Goal: Transaction & Acquisition: Download file/media

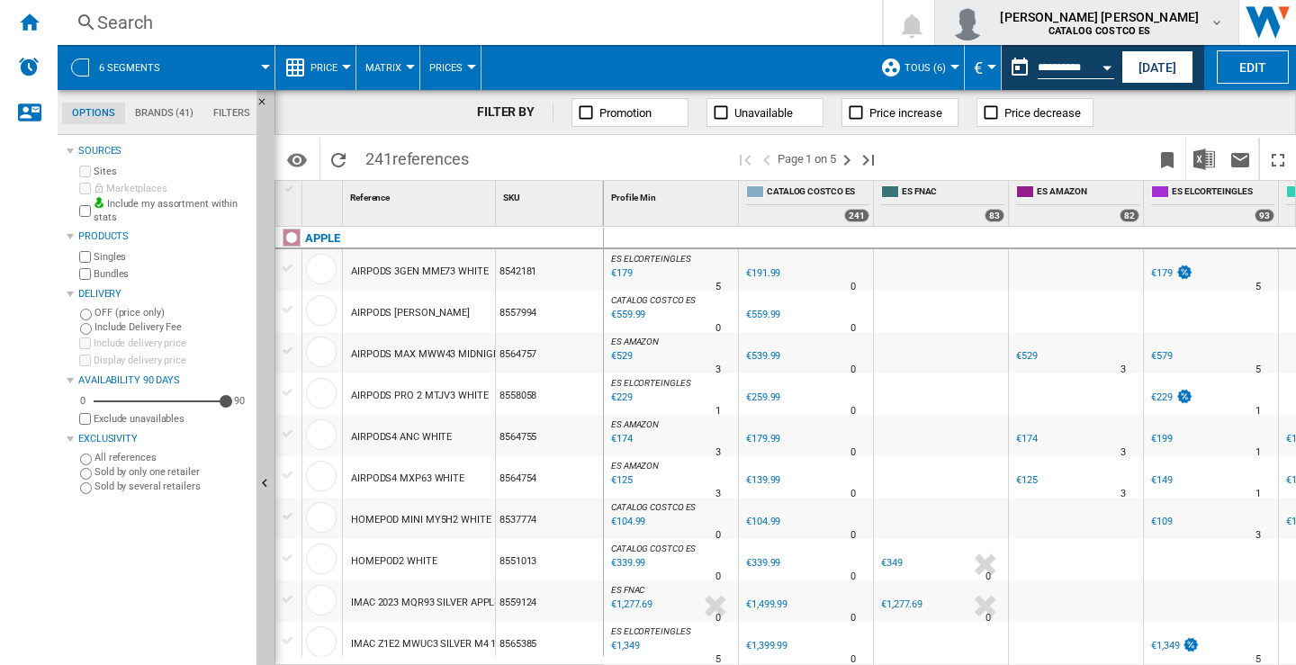
click at [1221, 19] on md-icon "button" at bounding box center [1216, 22] width 14 height 14
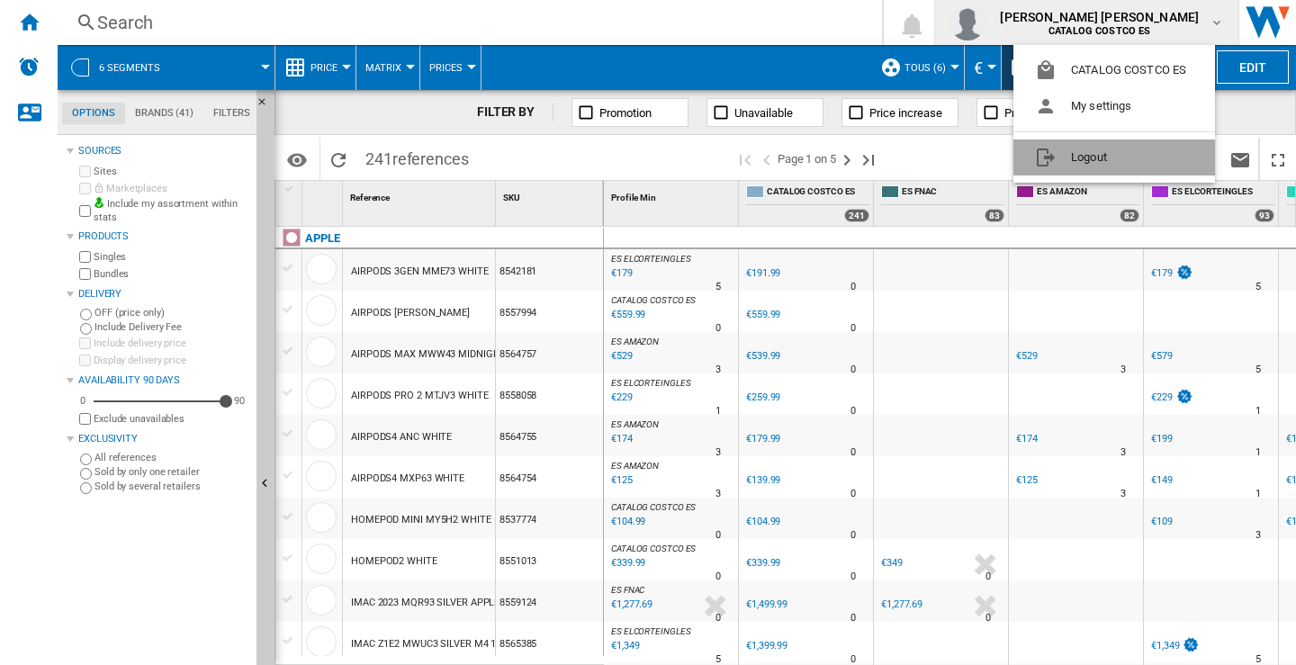
click at [1070, 158] on button "Logout" at bounding box center [1114, 157] width 202 height 36
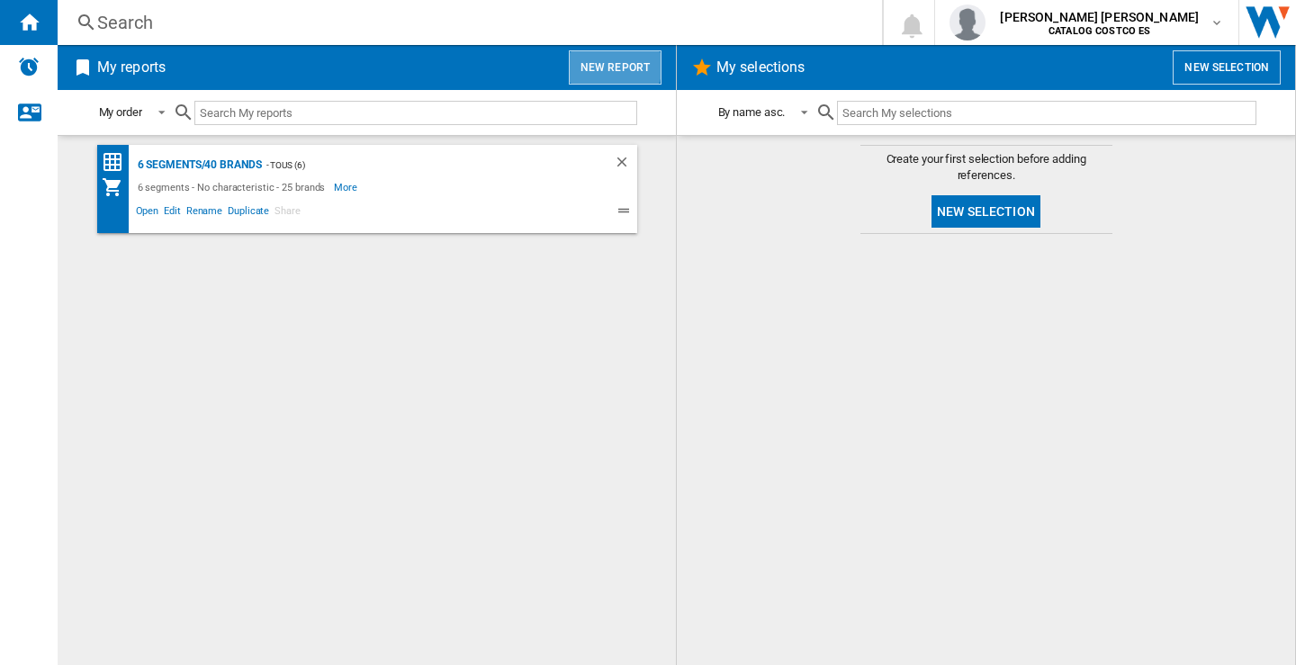
click at [599, 61] on button "New report" at bounding box center [615, 67] width 93 height 34
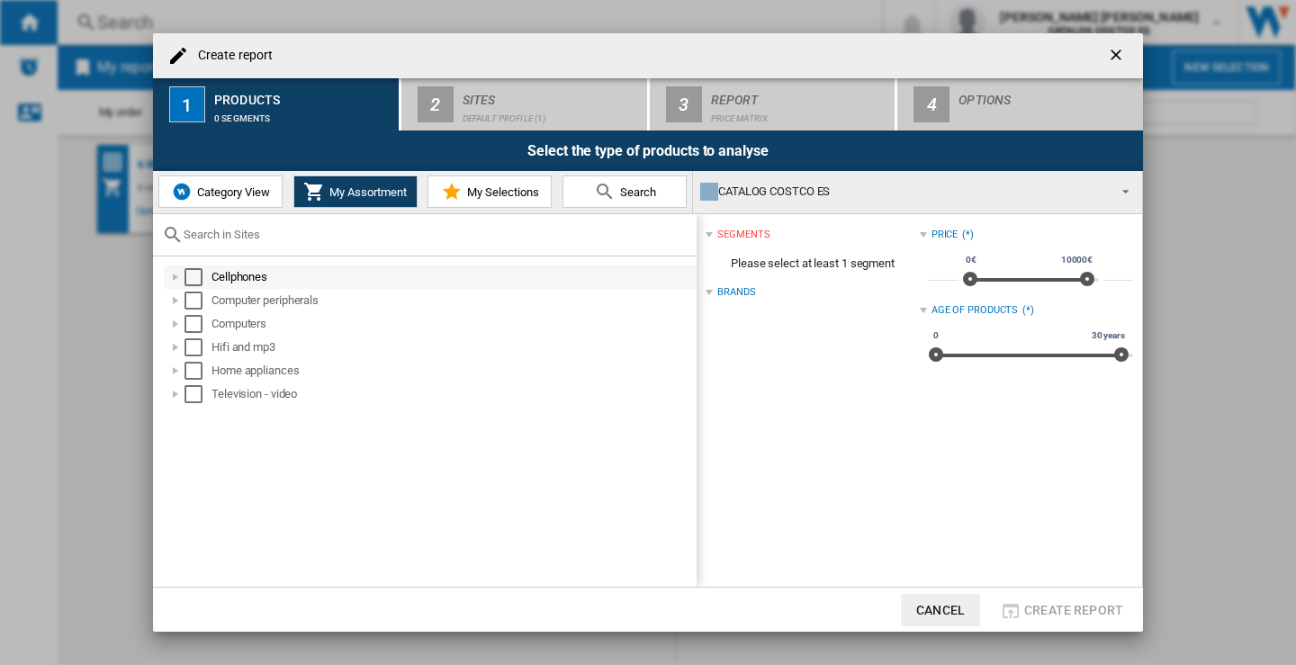
click at [189, 283] on div "Select" at bounding box center [193, 277] width 18 height 18
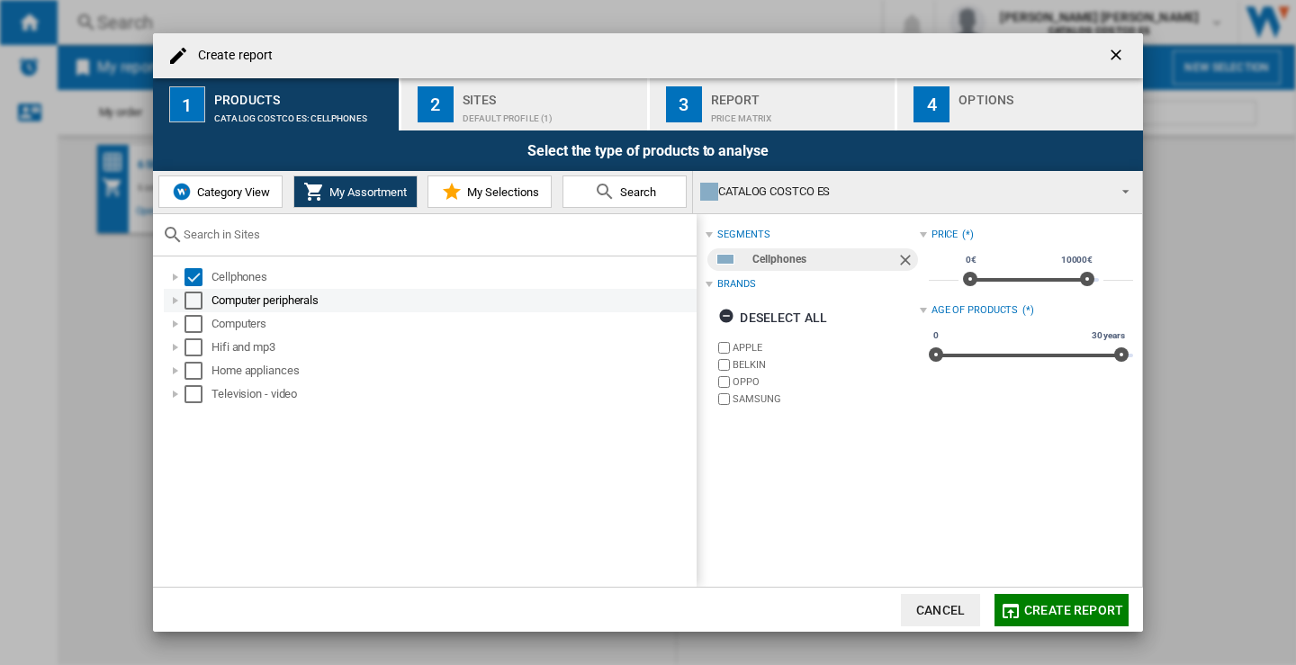
click at [197, 299] on div "Select" at bounding box center [193, 301] width 18 height 18
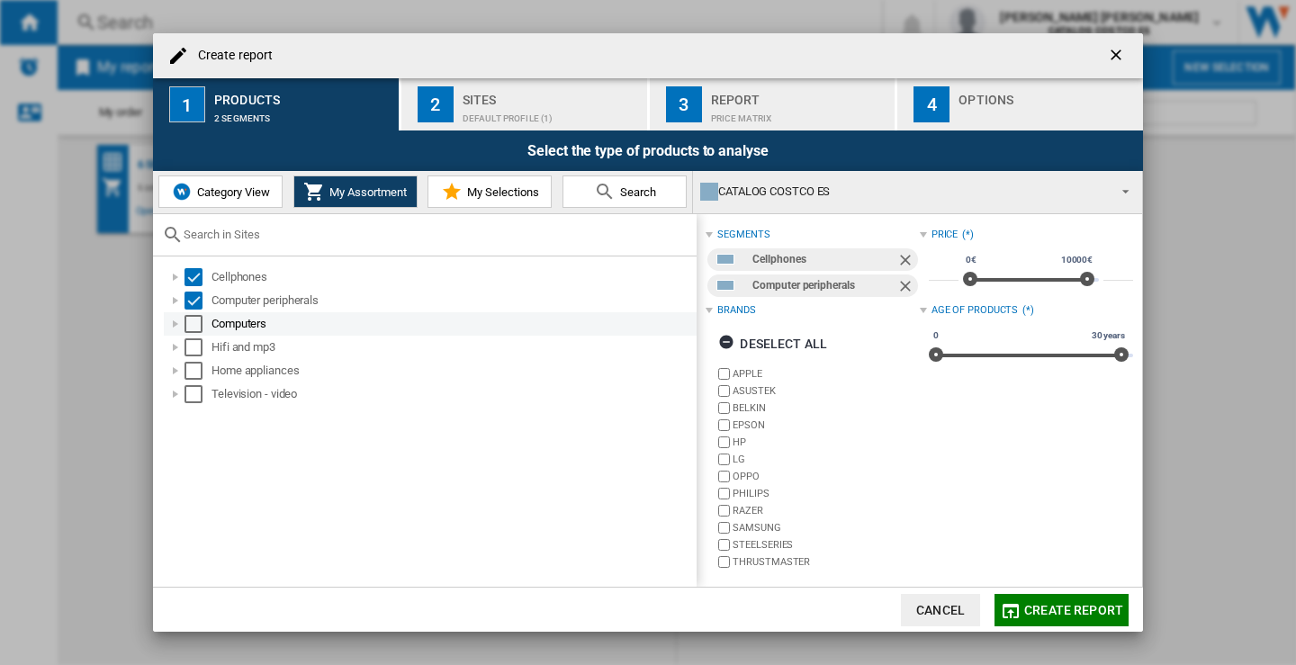
click at [191, 324] on div "Select" at bounding box center [193, 324] width 18 height 18
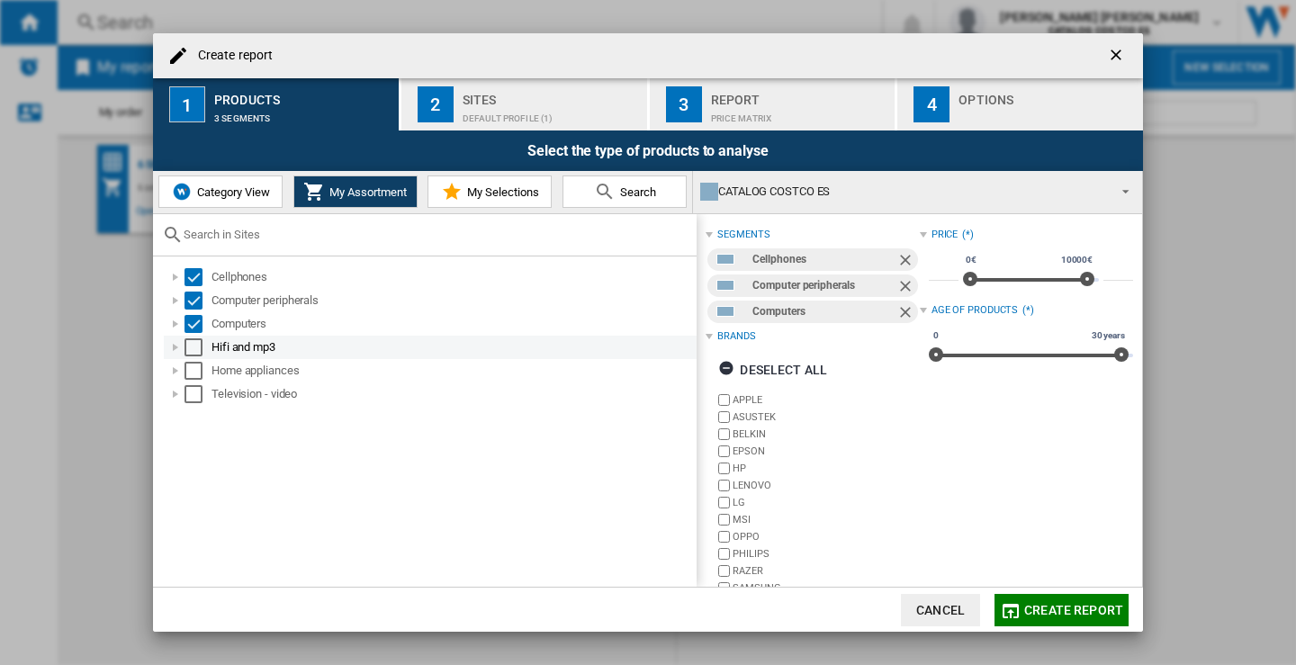
click at [196, 345] on div "Select" at bounding box center [193, 347] width 18 height 18
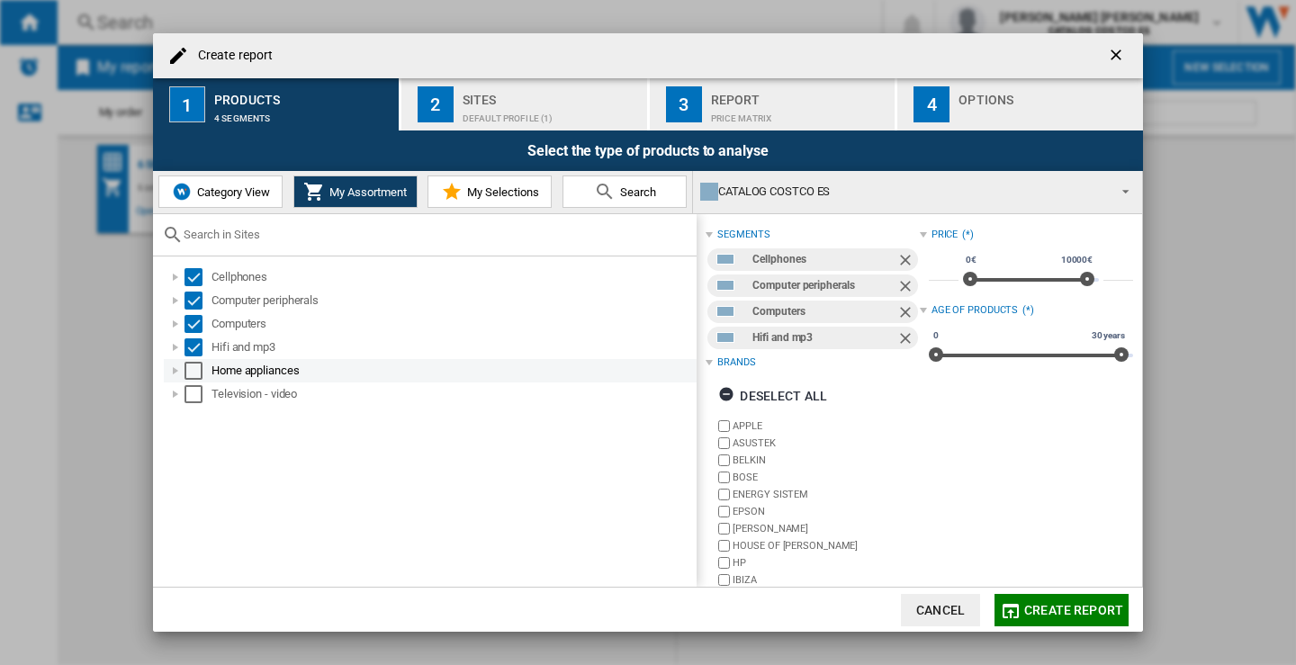
click at [196, 370] on div "Select" at bounding box center [193, 371] width 18 height 18
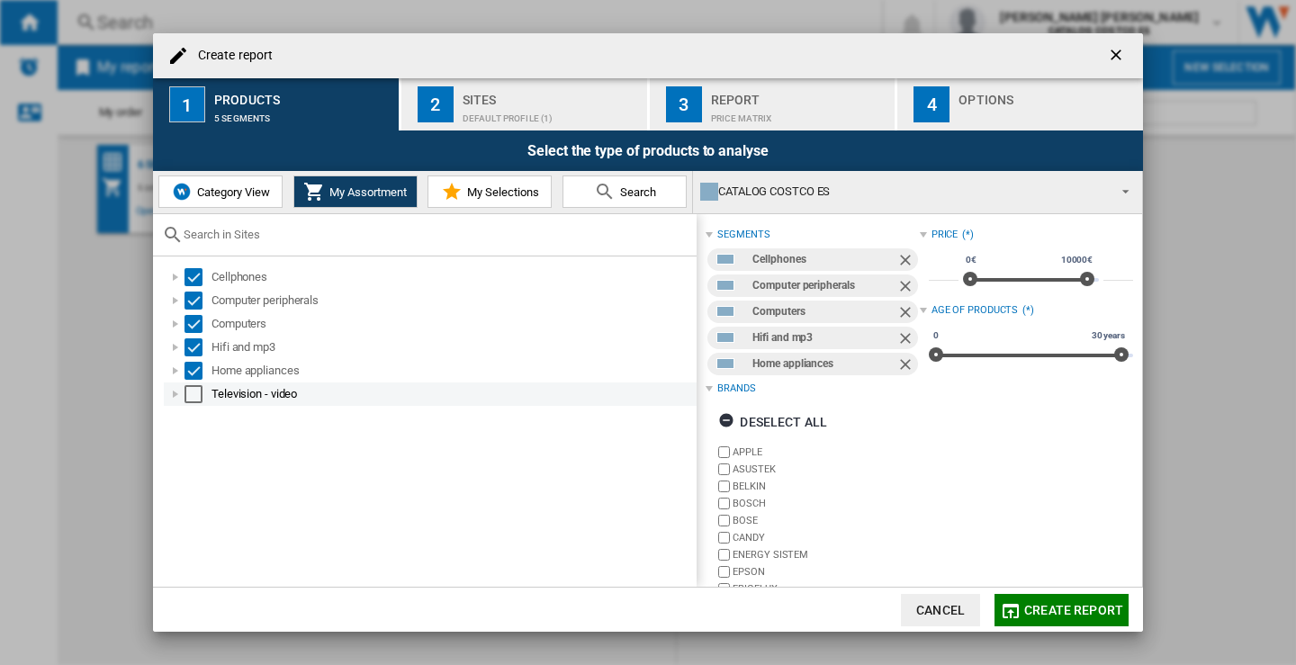
click at [199, 395] on div "Select" at bounding box center [193, 394] width 18 height 18
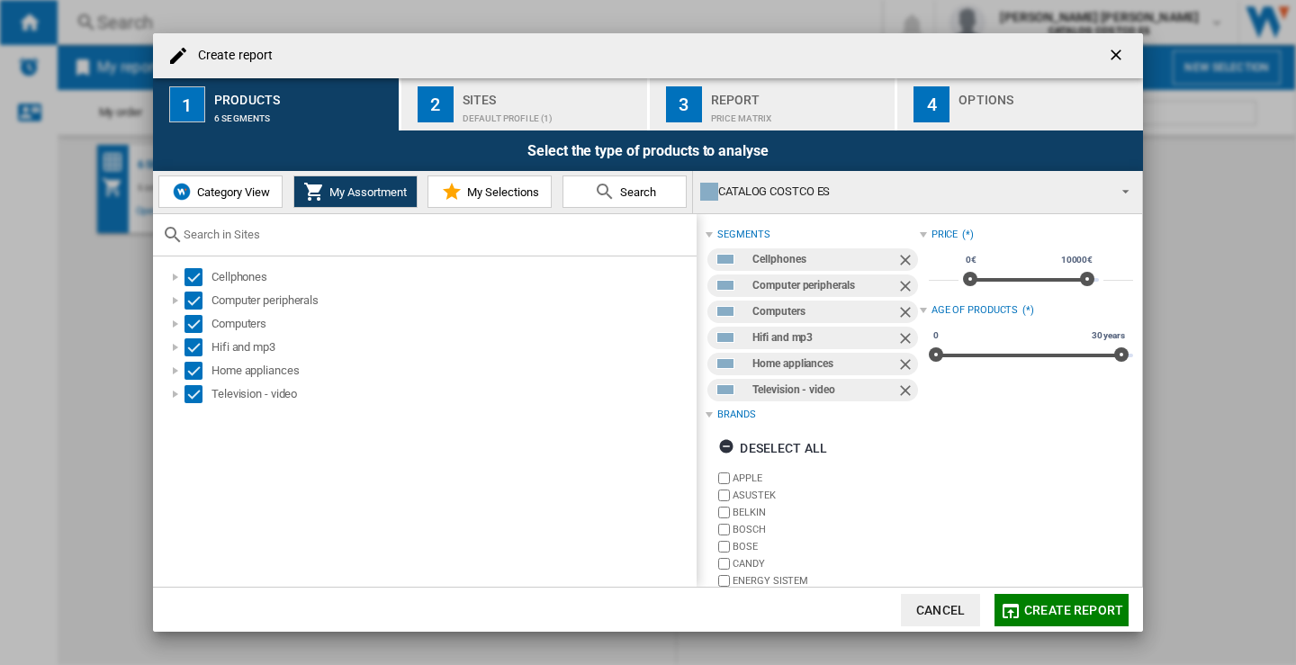
click at [521, 103] on div "Sites" at bounding box center [551, 94] width 177 height 19
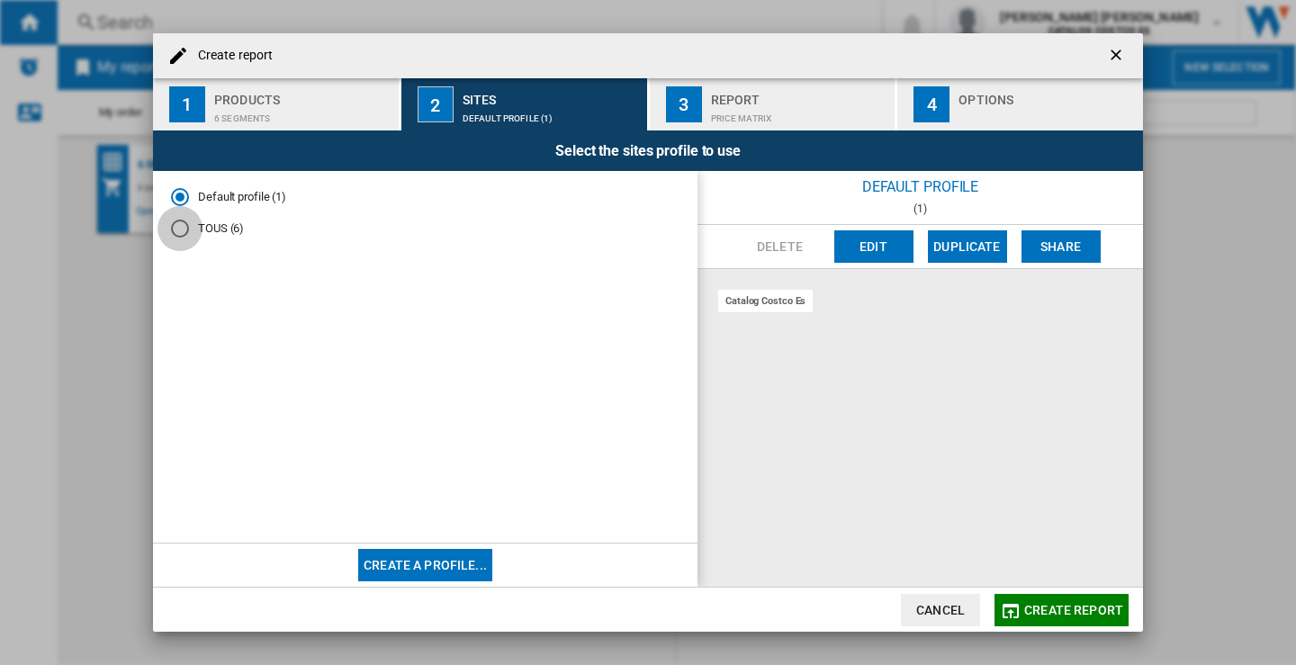
click at [183, 228] on div "TOUS (6)" at bounding box center [180, 229] width 18 height 18
click at [735, 101] on div "Report" at bounding box center [799, 94] width 177 height 19
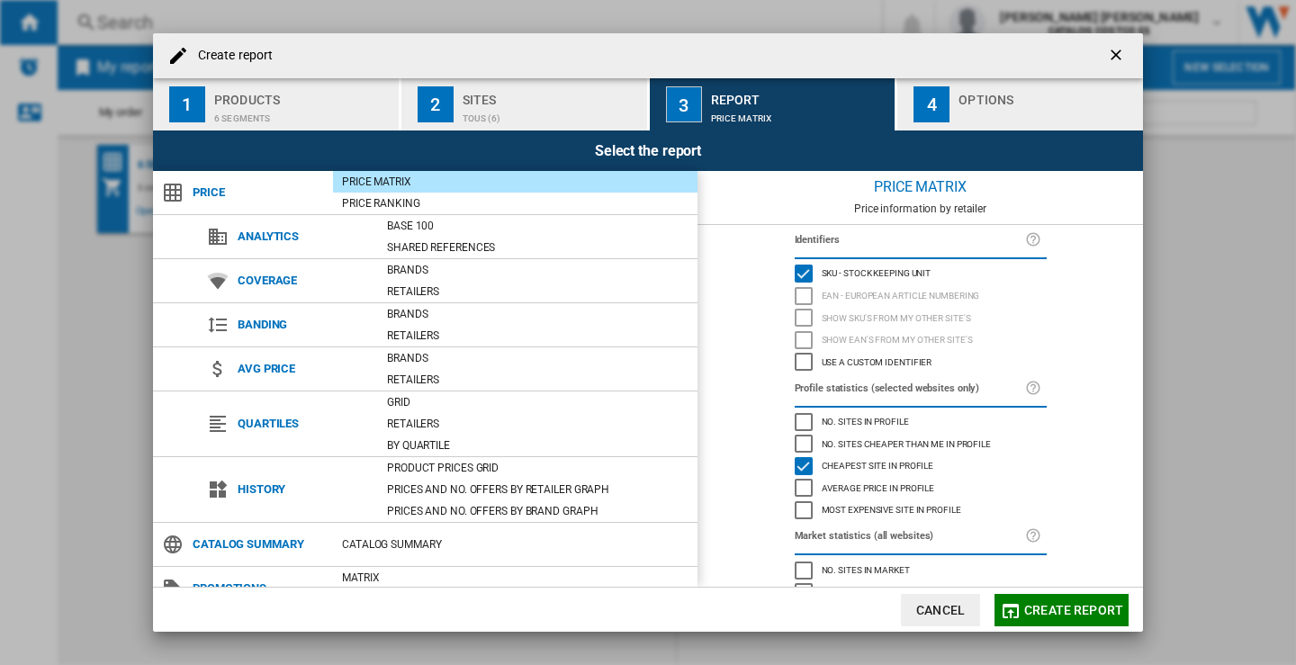
click at [995, 94] on div "Options" at bounding box center [1046, 94] width 177 height 19
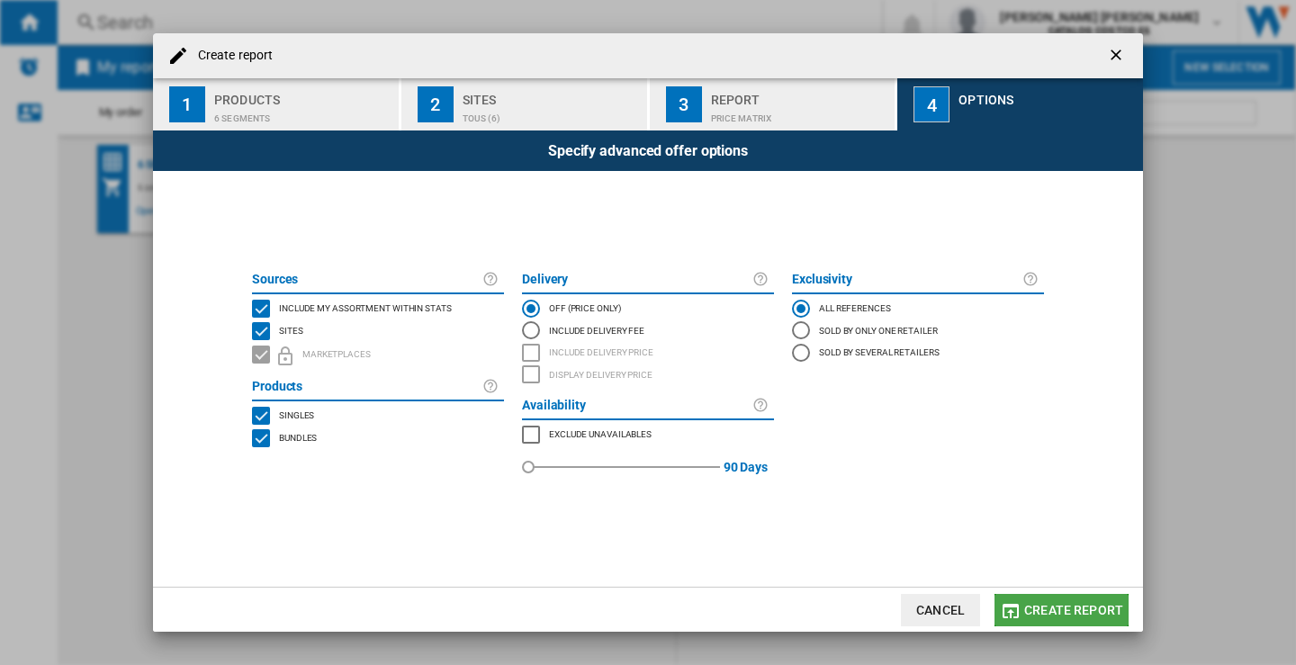
click at [1067, 606] on span "Create report" at bounding box center [1073, 610] width 99 height 14
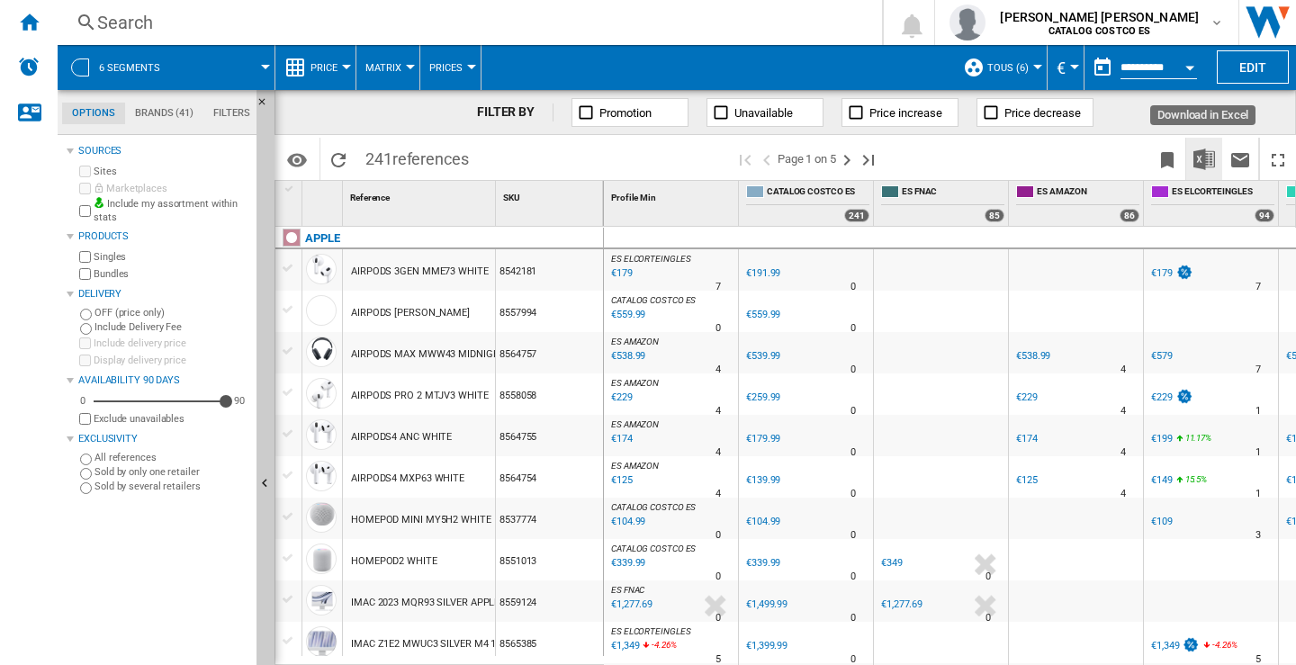
click at [1205, 159] on img "Download in Excel" at bounding box center [1204, 159] width 22 height 22
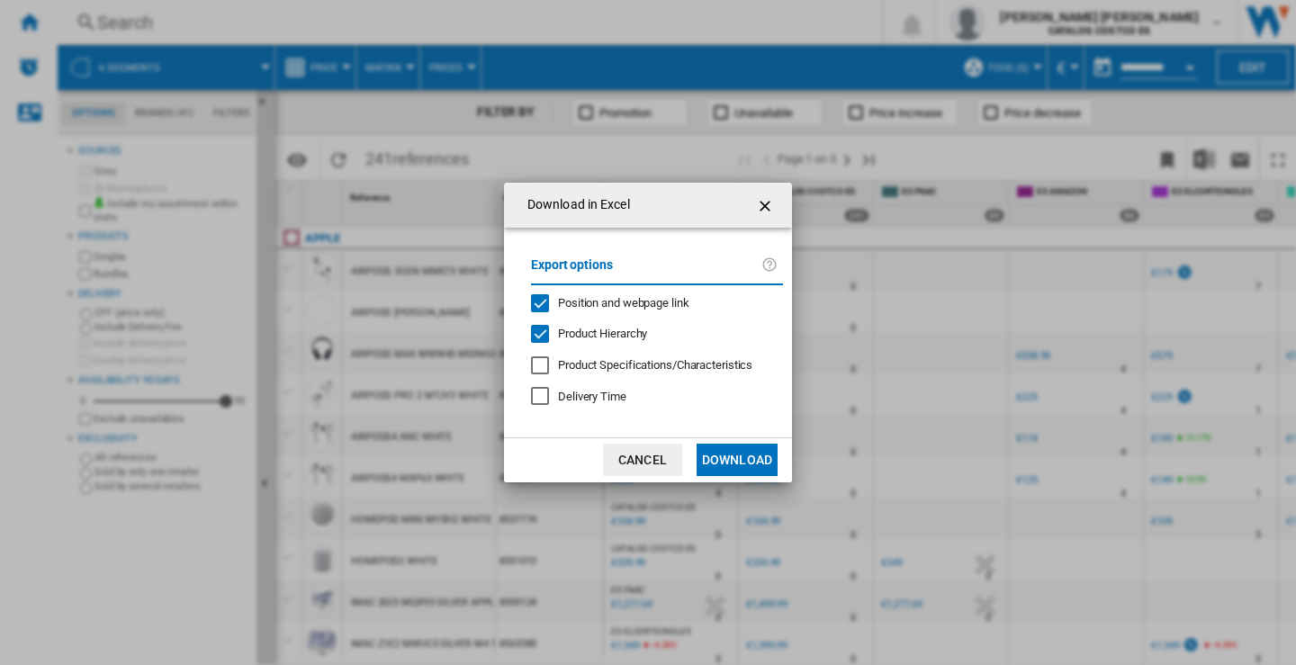
click at [730, 456] on button "Download" at bounding box center [736, 460] width 81 height 32
